Goal: Task Accomplishment & Management: Manage account settings

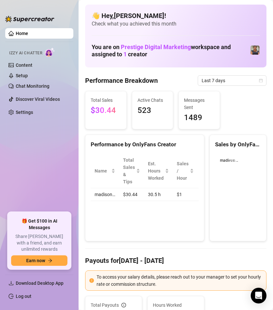
click at [53, 178] on ul "Home Izzy AI Chatter Content Setup Chat Monitoring Discover Viral Videos Settin…" at bounding box center [39, 117] width 68 height 184
click at [26, 295] on link "Log out" at bounding box center [24, 295] width 16 height 5
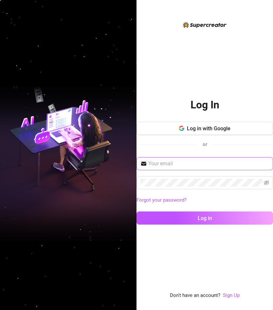
paste input "[EMAIL_ADDRESS][DOMAIN_NAME]"
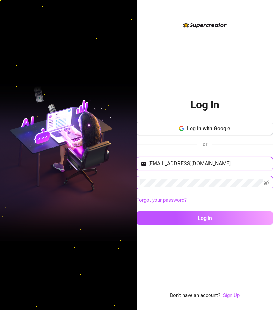
type input "[EMAIL_ADDRESS][DOMAIN_NAME]"
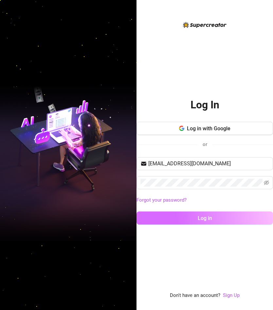
click at [198, 213] on button "Log in" at bounding box center [204, 217] width 136 height 13
